Goal: Find specific page/section: Find specific page/section

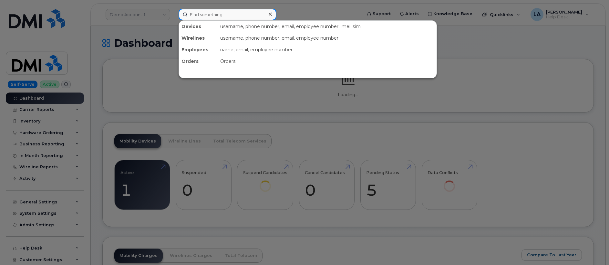
click at [232, 18] on input at bounding box center [228, 15] width 98 height 12
paste input "501-529-4991"
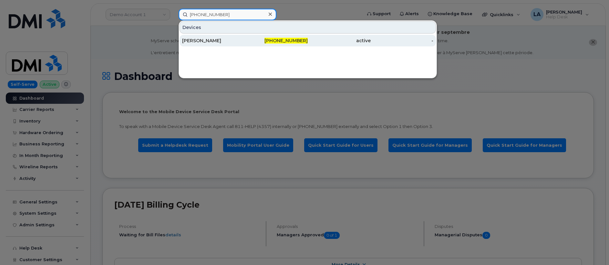
type input "501-529-4991"
click at [223, 42] on div "[PERSON_NAME]" at bounding box center [213, 40] width 63 height 6
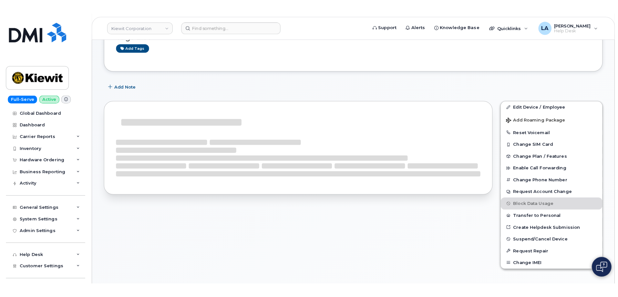
scroll to position [100, 0]
